Goal: Information Seeking & Learning: Find specific fact

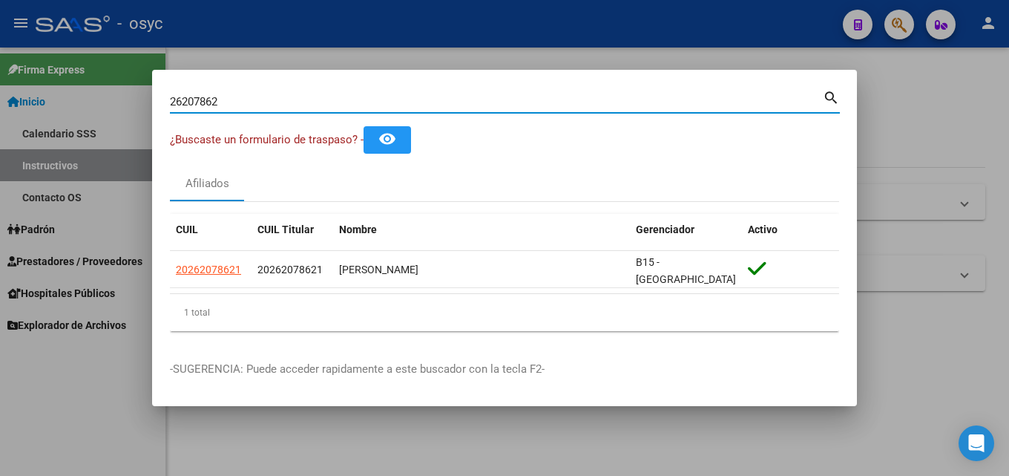
click at [268, 102] on input "26207862" at bounding box center [496, 101] width 653 height 13
type input "94572500"
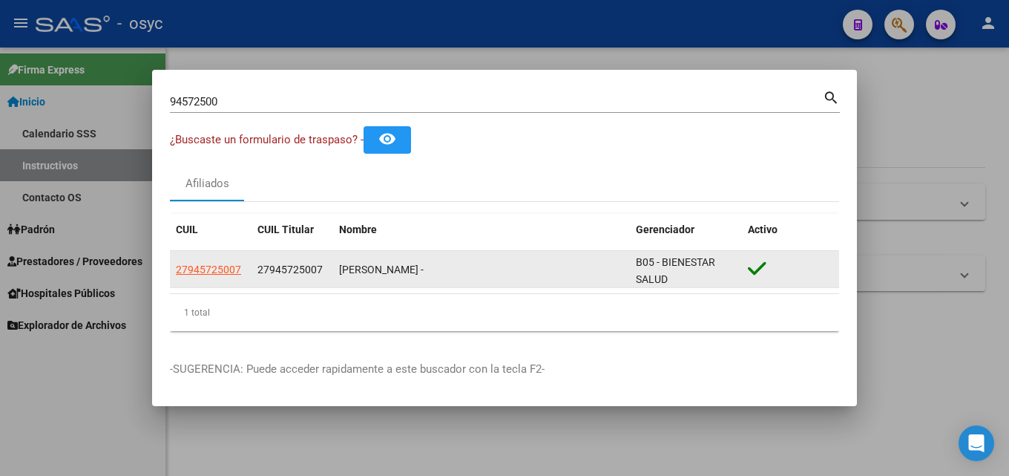
drag, startPoint x: 346, startPoint y: 272, endPoint x: 547, endPoint y: 278, distance: 201.2
click at [547, 278] on datatable-body-cell "[PERSON_NAME] -" at bounding box center [481, 269] width 297 height 36
drag, startPoint x: 637, startPoint y: 259, endPoint x: 724, endPoint y: 282, distance: 90.5
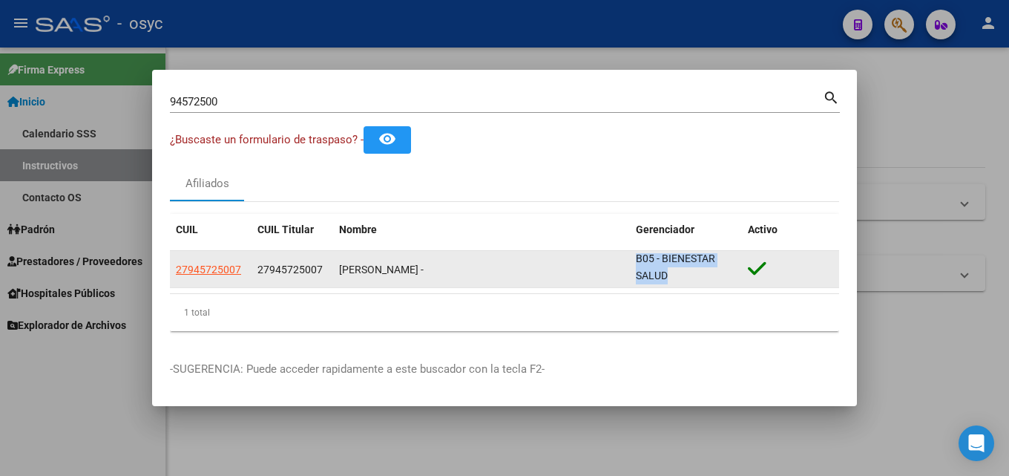
click at [724, 282] on datatable-body-cell "B05 - BIENESTAR SALUD" at bounding box center [686, 269] width 112 height 36
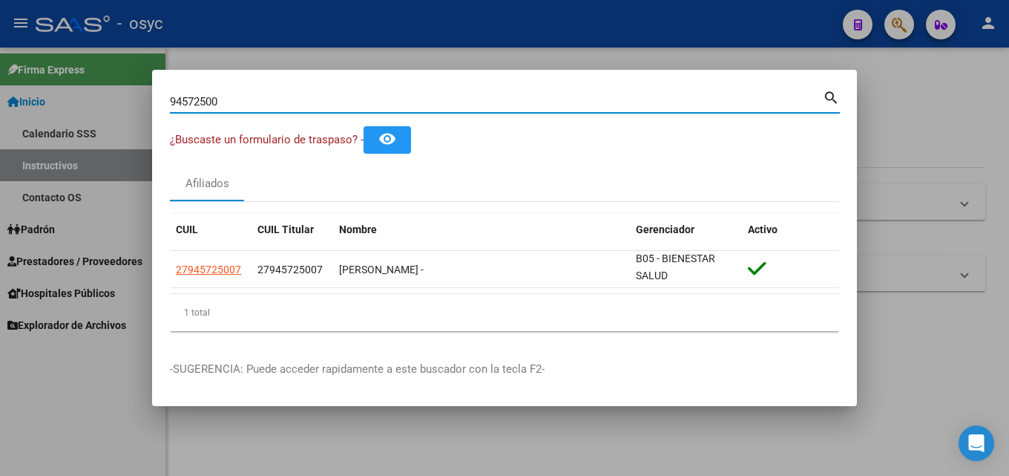
drag, startPoint x: 249, startPoint y: 100, endPoint x: 59, endPoint y: 89, distance: 191.0
click at [59, 89] on div "94572500 Buscar (apellido, dni, cuil, nro traspaso, cuit, obra social) search ¿…" at bounding box center [504, 238] width 1009 height 476
click at [14, 450] on div at bounding box center [504, 238] width 1009 height 476
